Goal: Task Accomplishment & Management: Use online tool/utility

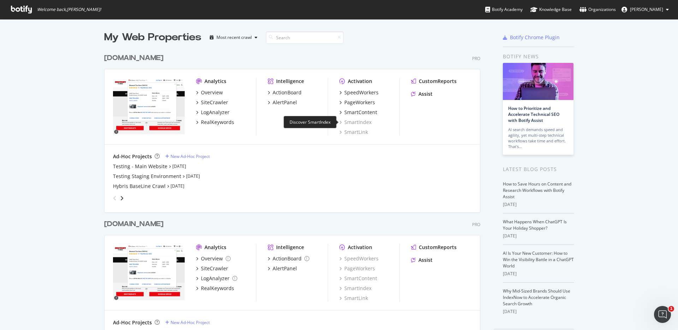
click at [354, 123] on div "SmartIndex" at bounding box center [355, 122] width 32 height 7
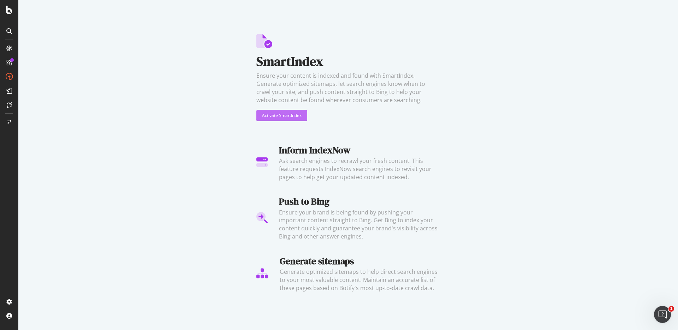
click at [303, 113] on button "Activate SmartIndex" at bounding box center [281, 115] width 51 height 11
click at [520, 73] on div "SmartIndex Ensure your content is indexed and found with SmartIndex. Generate o…" at bounding box center [347, 150] width 659 height 300
click at [286, 113] on div "Activate SmartIndex" at bounding box center [282, 115] width 40 height 6
